Goal: Obtain resource: Download file/media

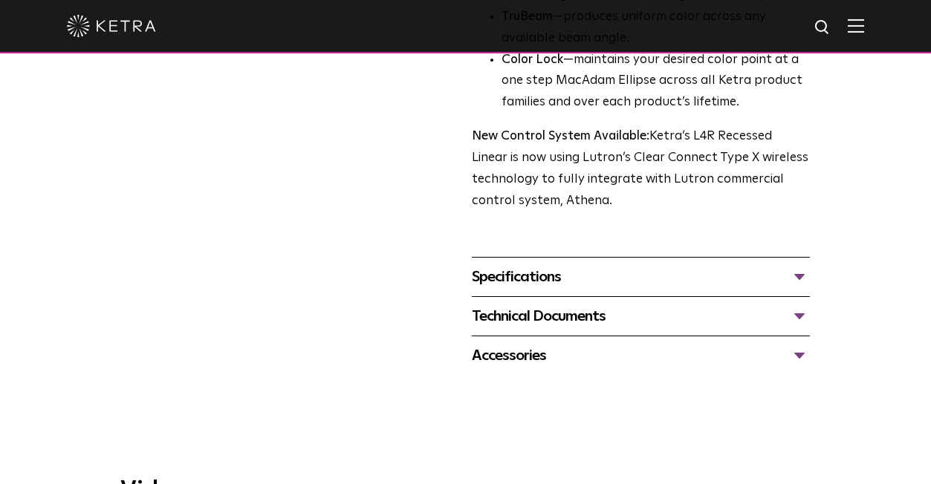
scroll to position [544, 0]
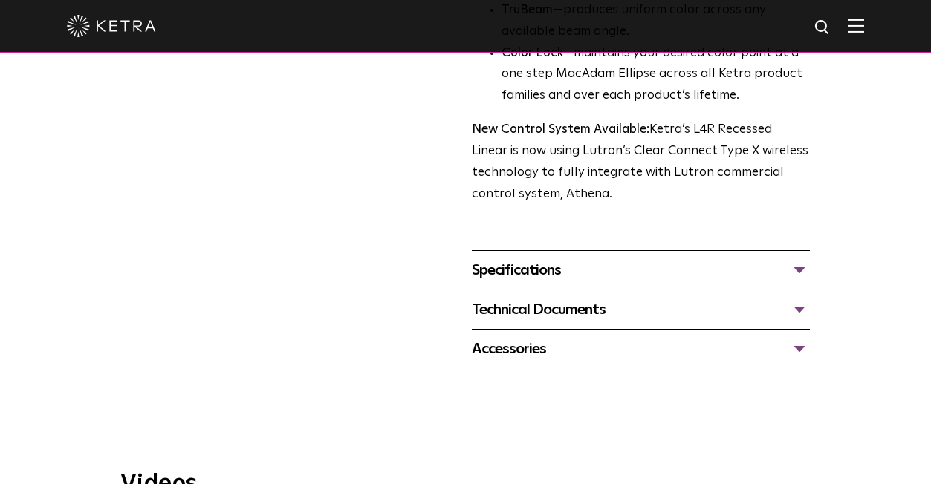
click at [565, 259] on div "Specifications" at bounding box center [641, 271] width 338 height 24
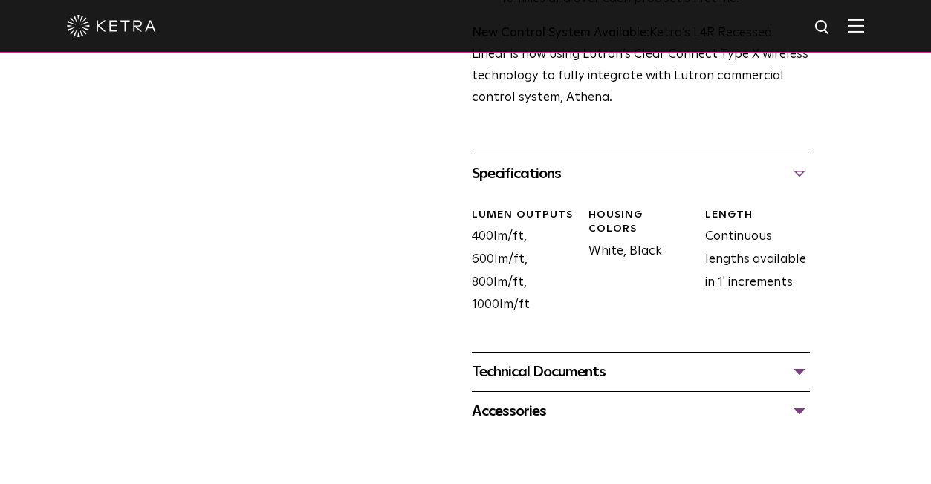
scroll to position [646, 0]
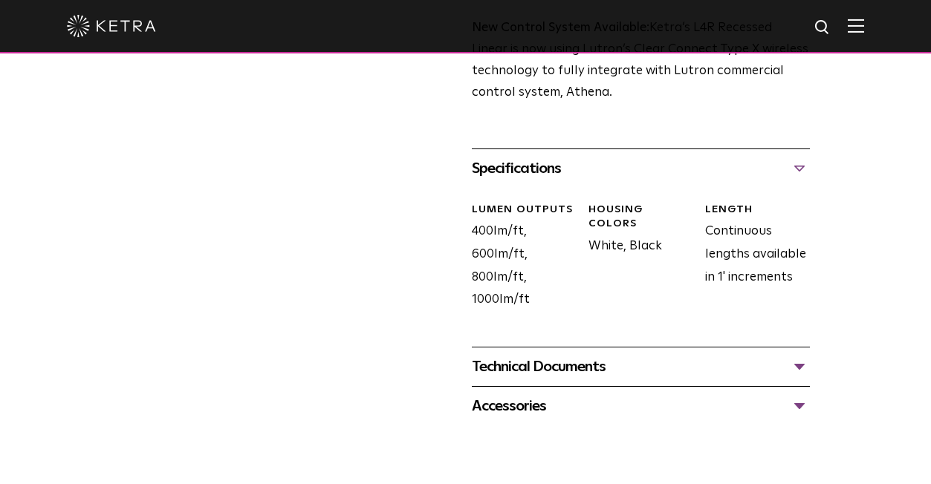
click at [542, 355] on div "Technical Documents" at bounding box center [641, 367] width 338 height 24
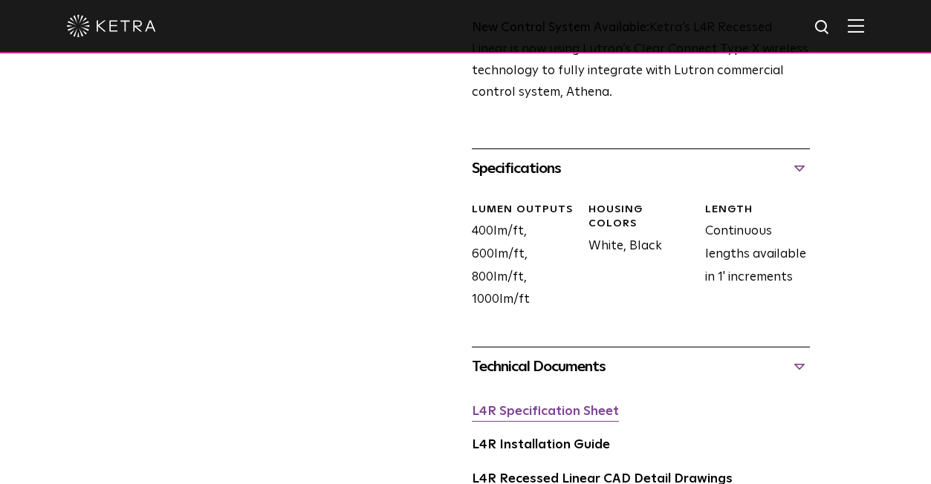
click at [542, 406] on link "L4R Specification Sheet" at bounding box center [545, 412] width 147 height 13
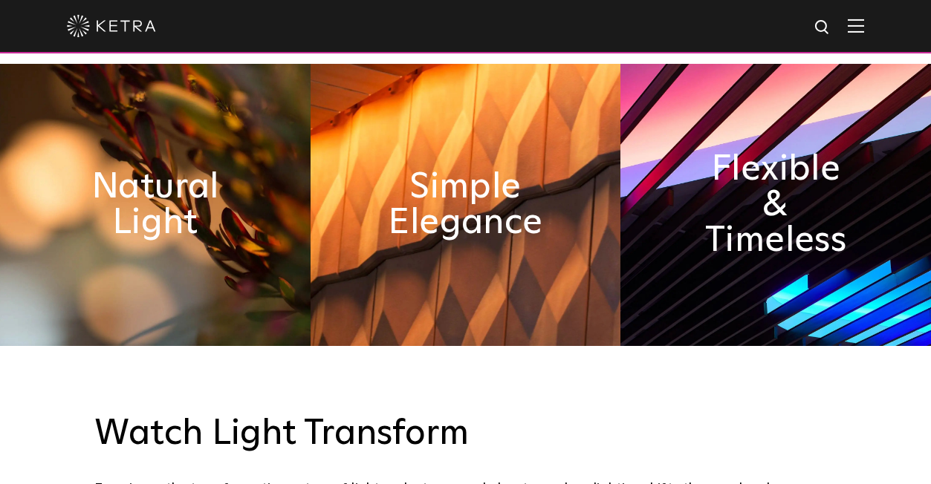
scroll to position [517, 0]
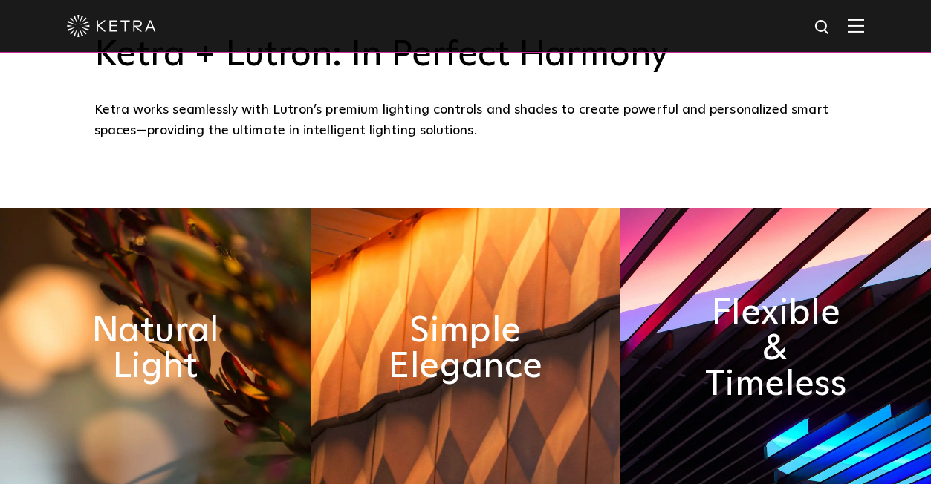
click at [854, 27] on img at bounding box center [856, 26] width 16 height 14
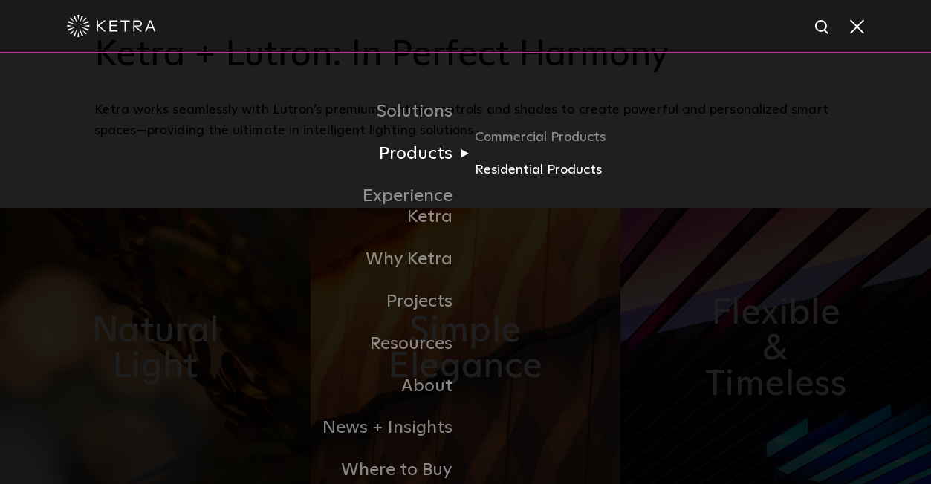
click at [501, 168] on link "Residential Products" at bounding box center [546, 171] width 143 height 22
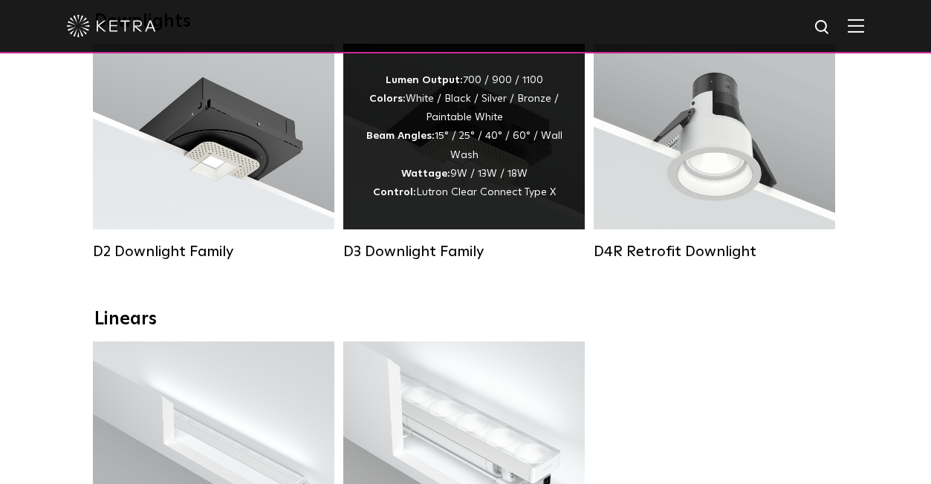
scroll to position [285, 0]
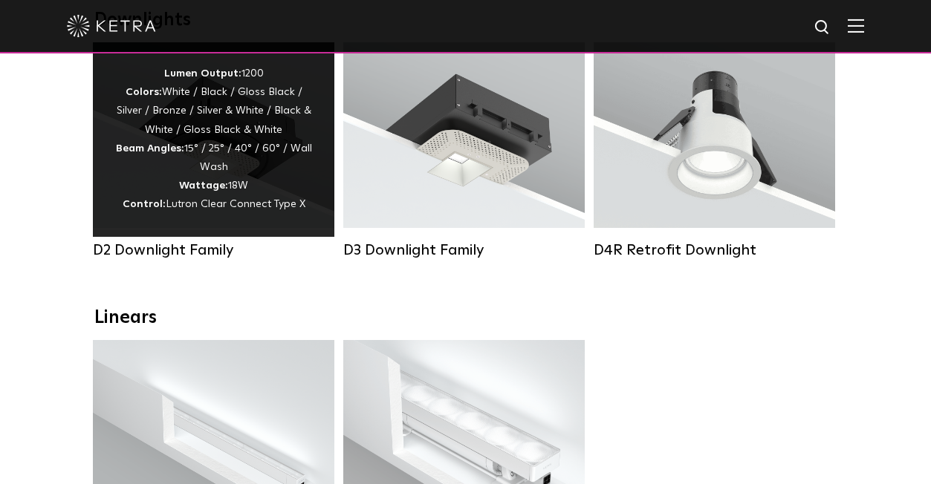
click at [221, 172] on div "Lumen Output: 1200 Colors: White / Black / Gloss Black / Silver / Bronze / Silv…" at bounding box center [213, 140] width 197 height 150
